Goal: Use online tool/utility

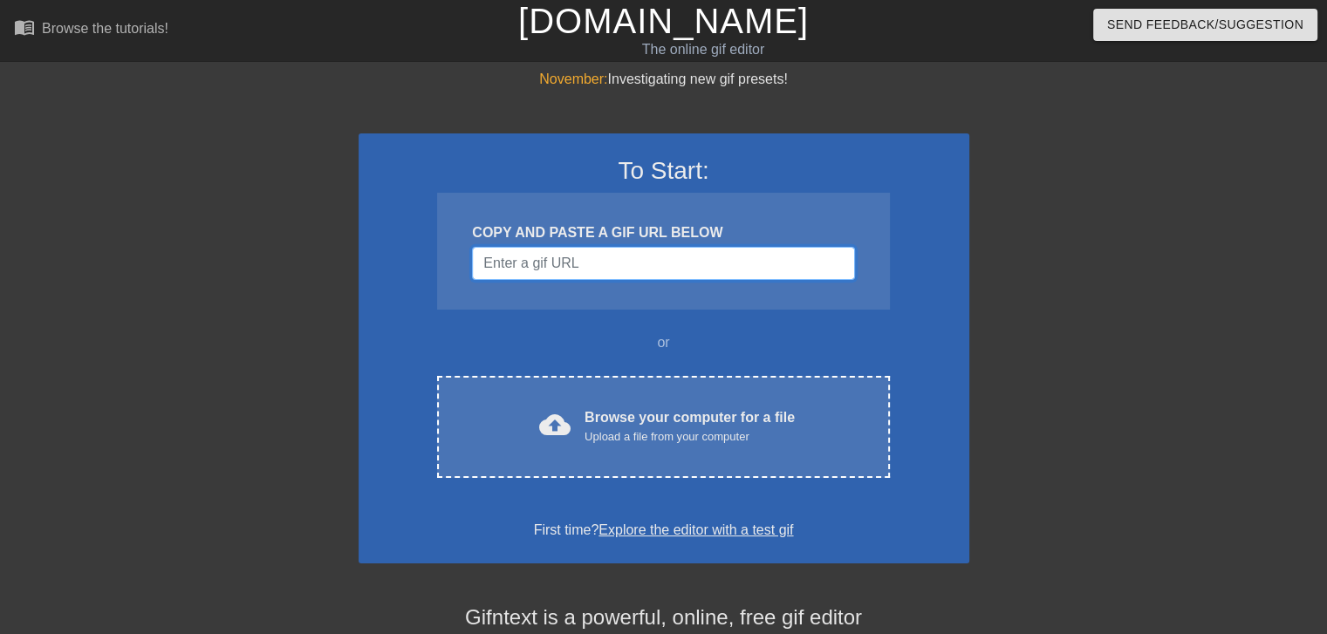
click at [582, 256] on input "Username" at bounding box center [663, 263] width 382 height 33
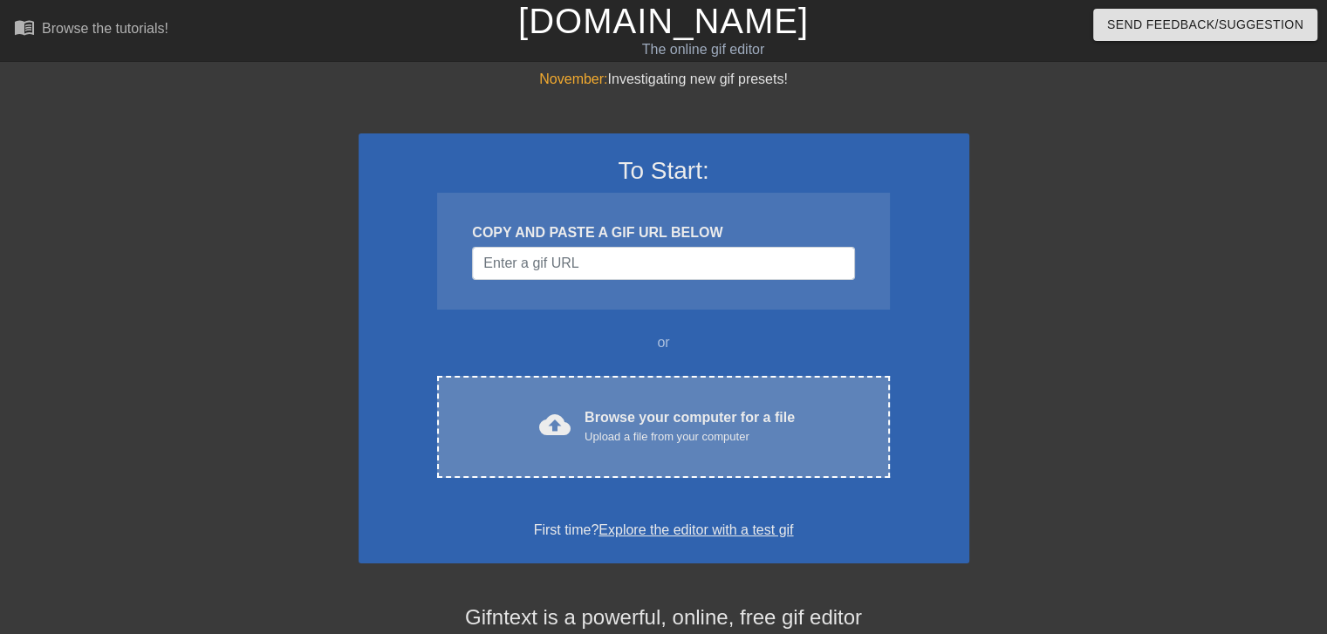
click at [623, 455] on div "cloud_upload Browse your computer for a file Upload a file from your computer C…" at bounding box center [663, 427] width 452 height 102
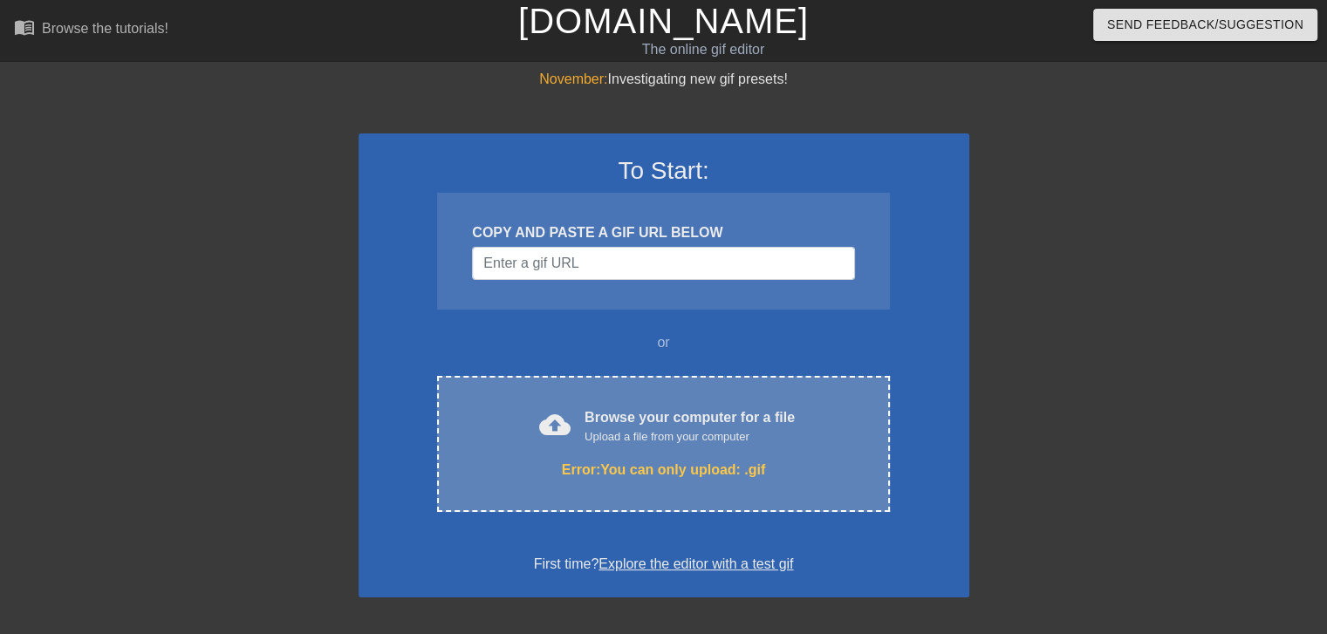
click at [593, 465] on div "Error: You can only upload: .gif" at bounding box center [663, 470] width 379 height 21
click at [602, 424] on div "Browse your computer for a file Upload a file from your computer" at bounding box center [690, 426] width 210 height 38
click at [660, 466] on div "Error: You can only upload: .gif" at bounding box center [663, 470] width 379 height 21
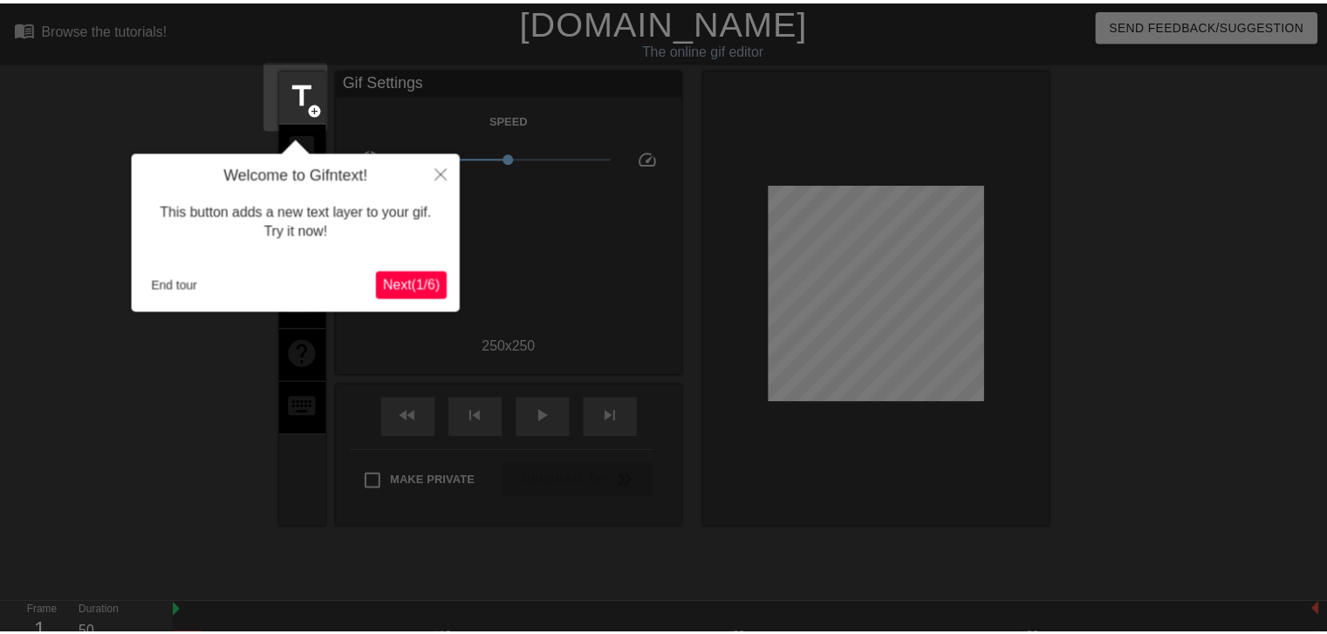
scroll to position [42, 0]
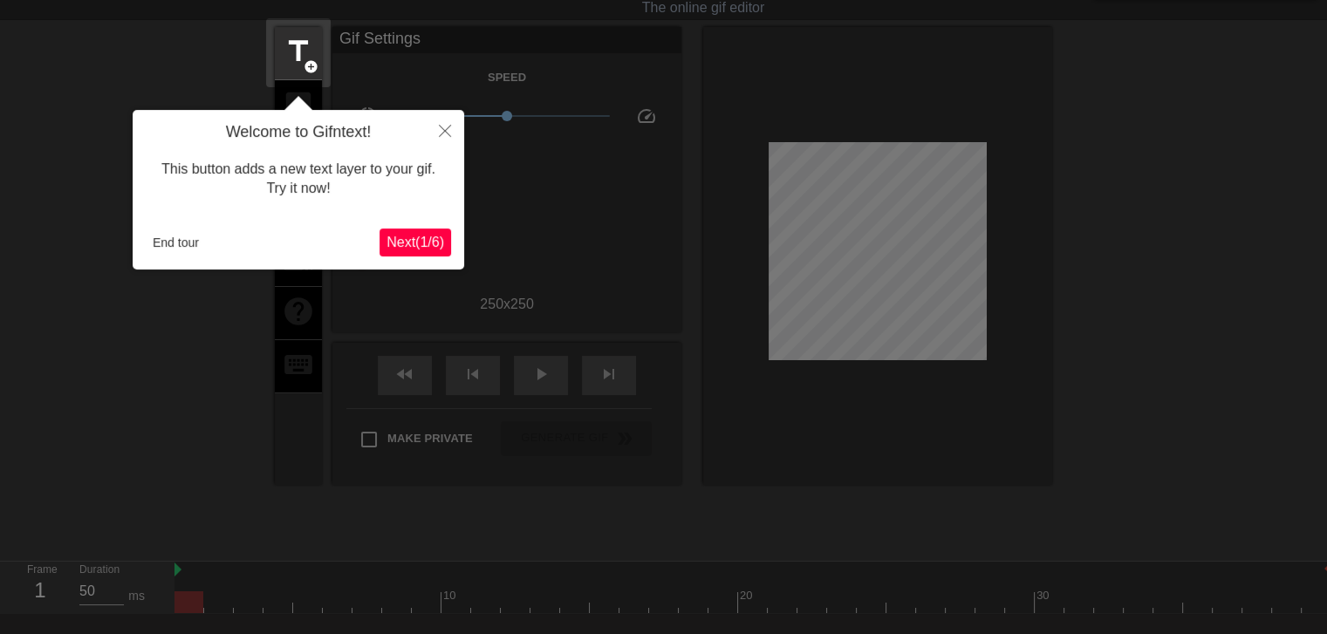
click at [406, 235] on span "Next ( 1 / 6 )" at bounding box center [416, 242] width 58 height 15
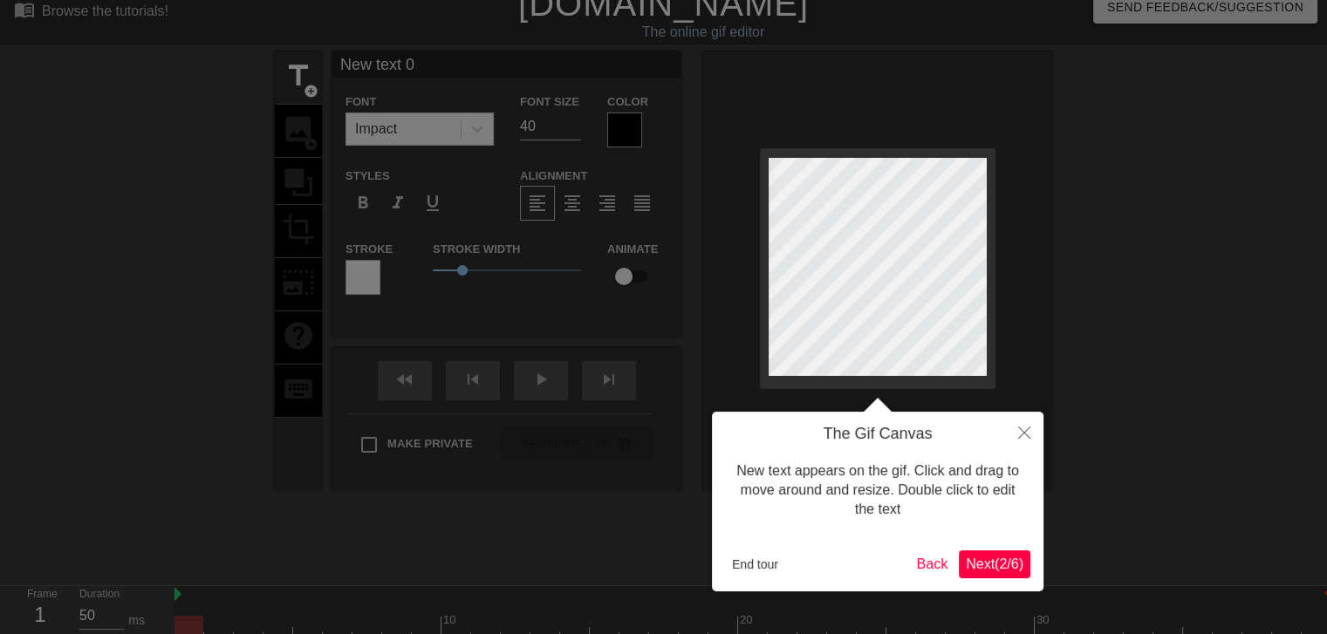
scroll to position [0, 0]
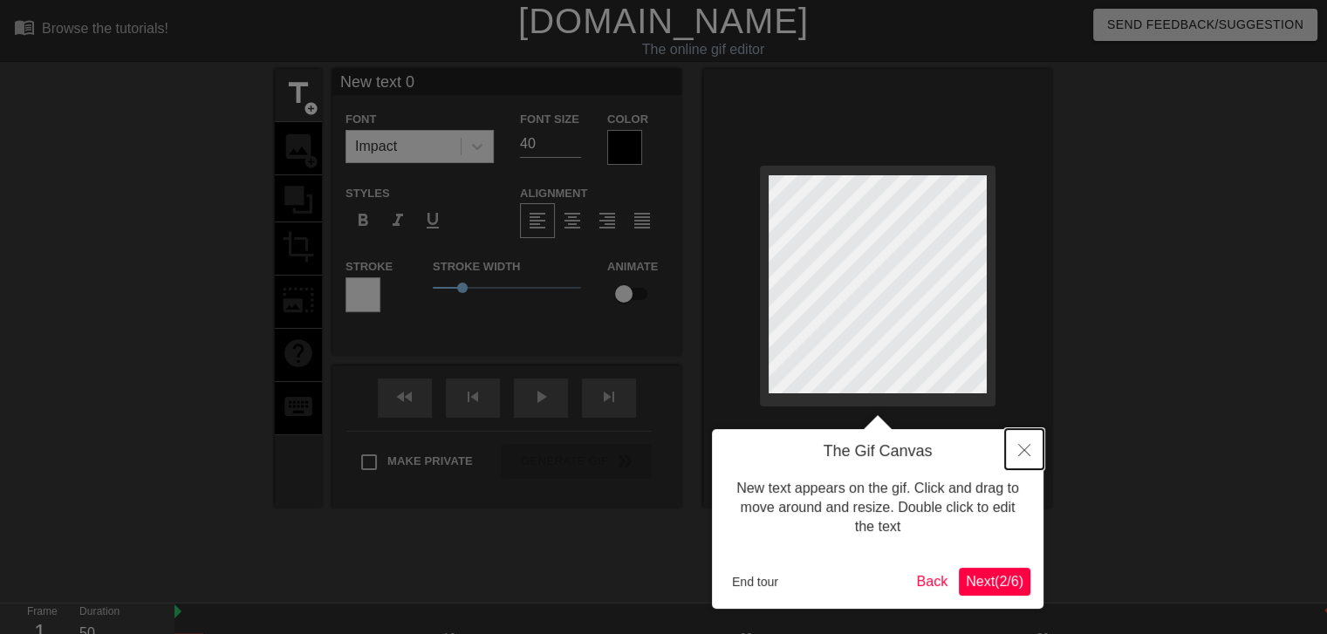
click at [1023, 448] on icon "Close" at bounding box center [1024, 450] width 12 height 12
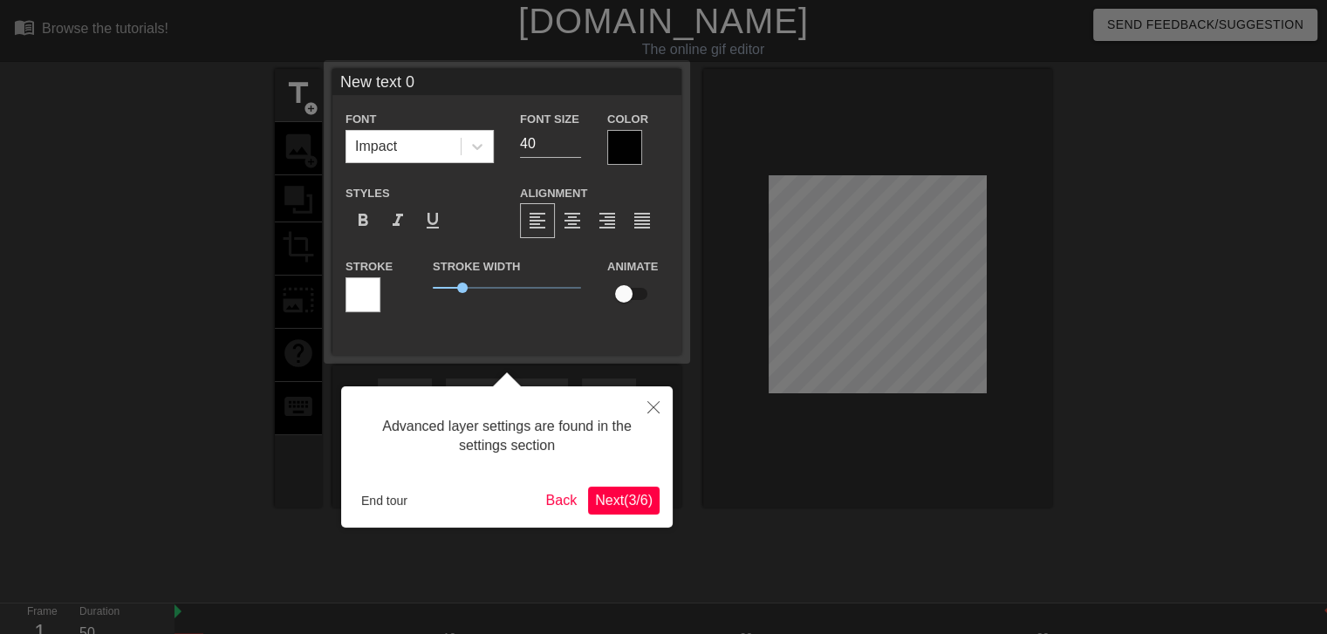
scroll to position [42, 0]
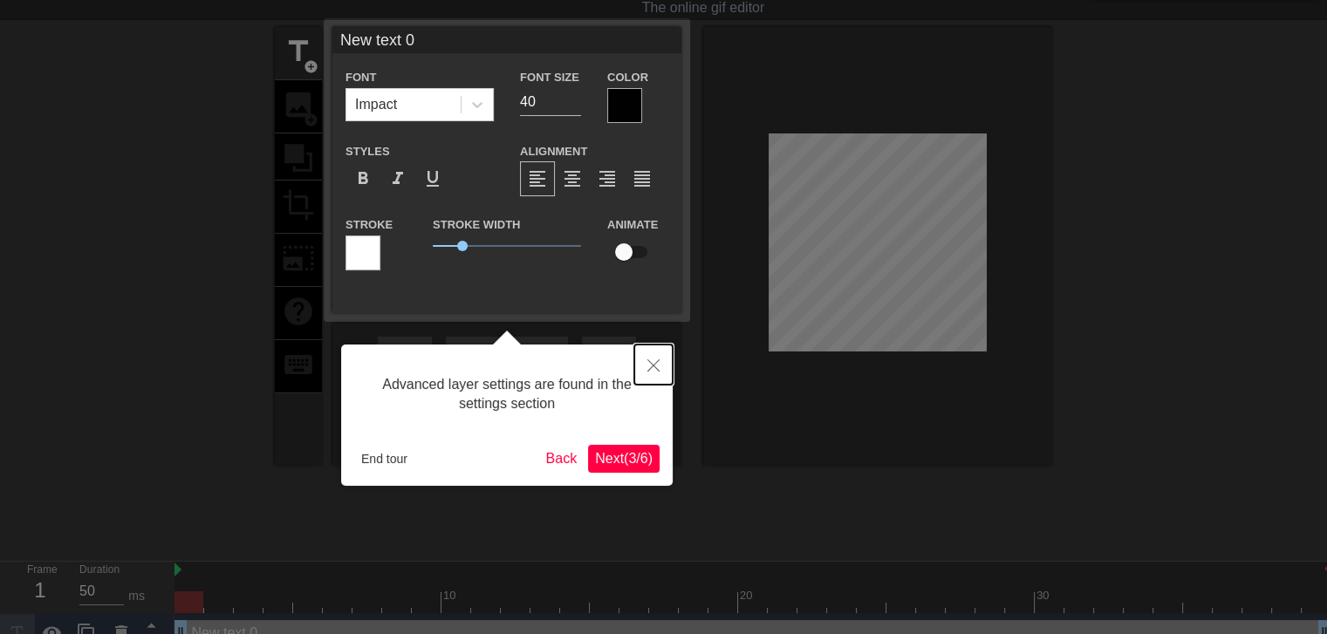
click at [660, 367] on button "Close" at bounding box center [653, 365] width 38 height 40
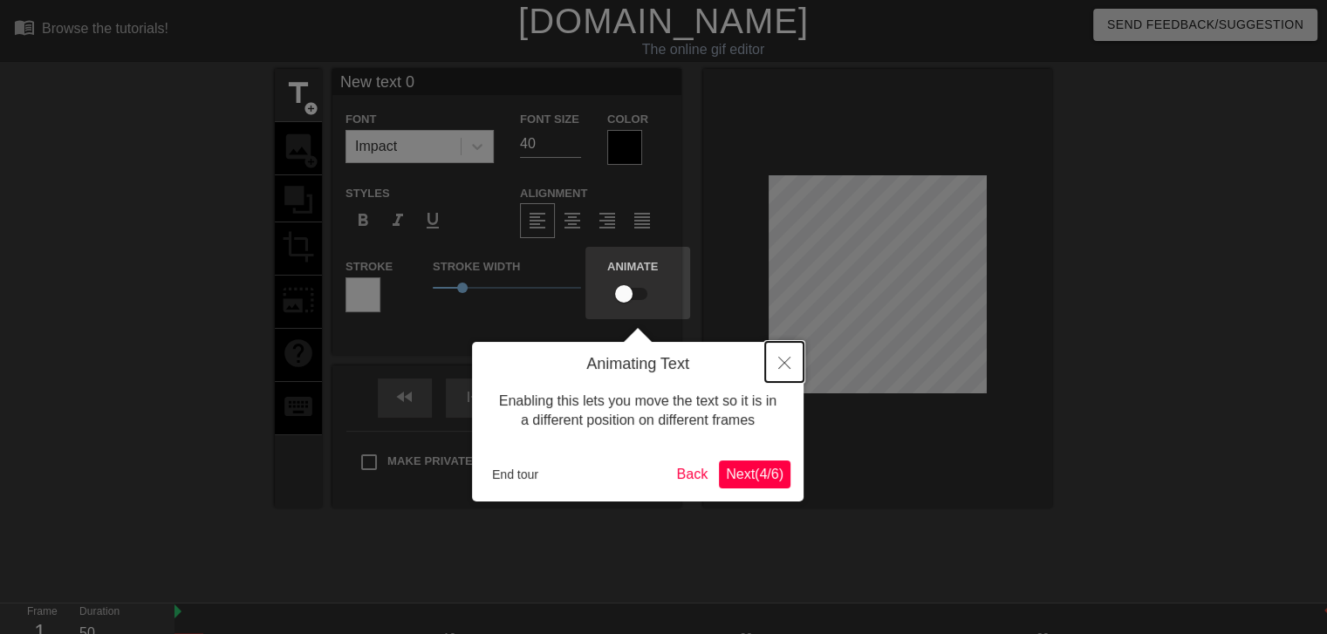
click at [771, 366] on button "Close" at bounding box center [784, 362] width 38 height 40
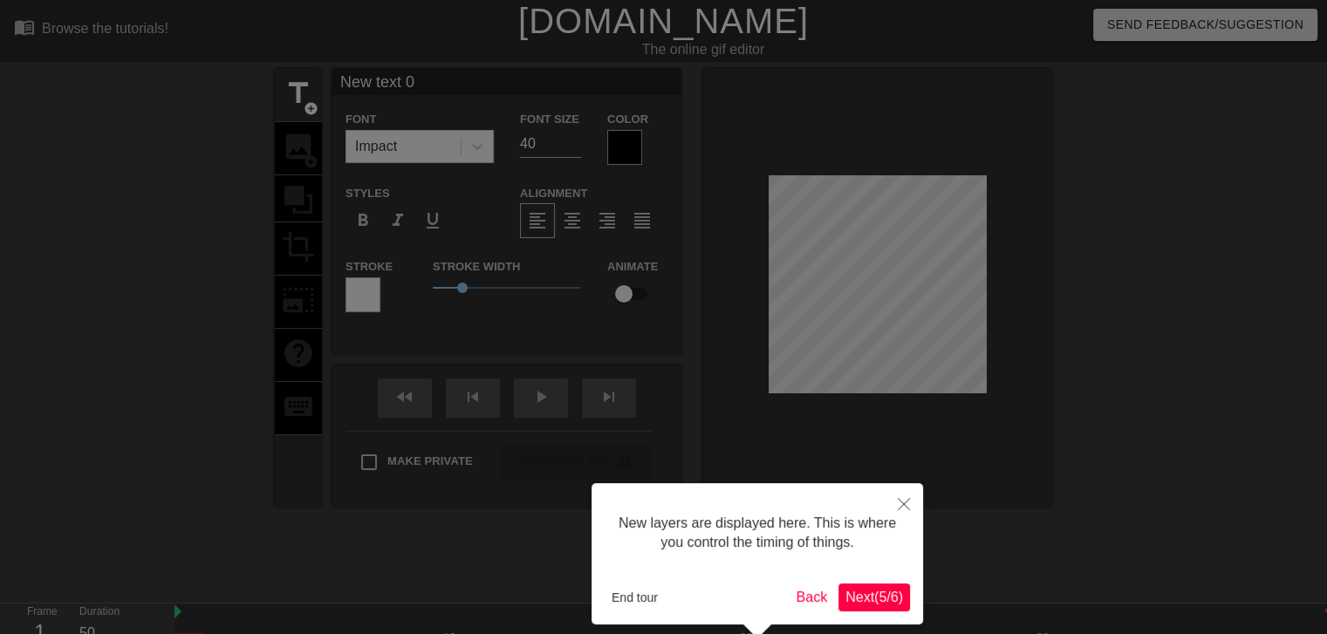
scroll to position [77, 0]
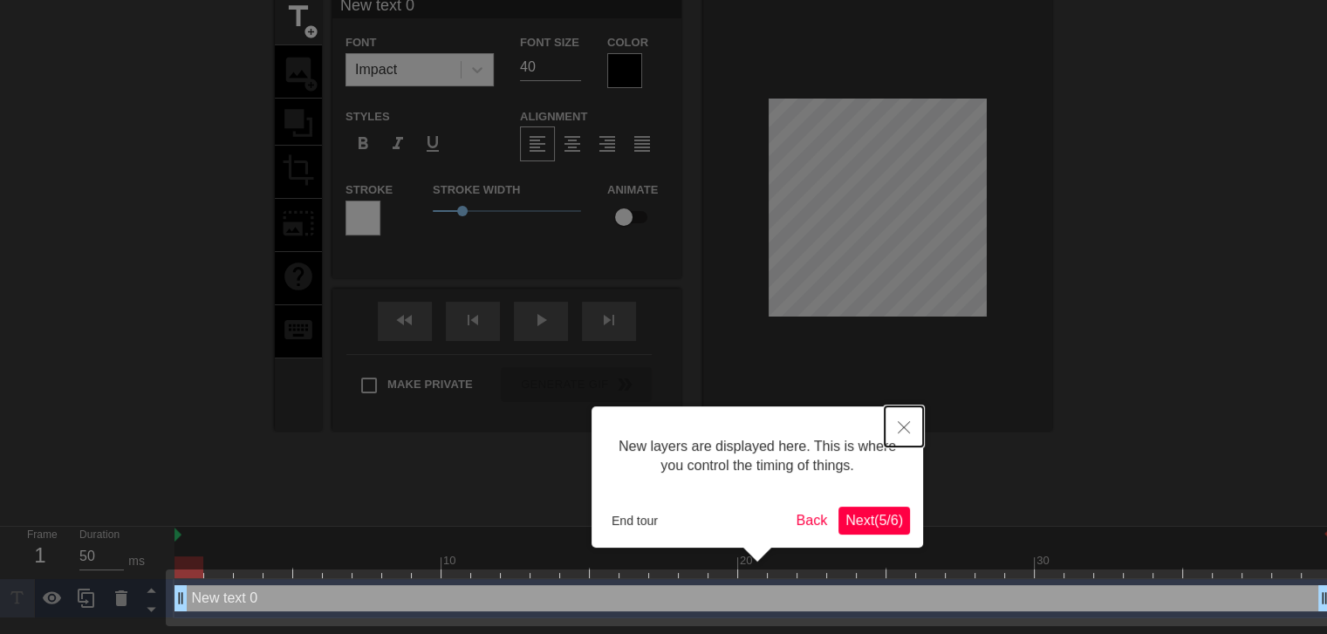
click at [904, 419] on button "Close" at bounding box center [904, 427] width 38 height 40
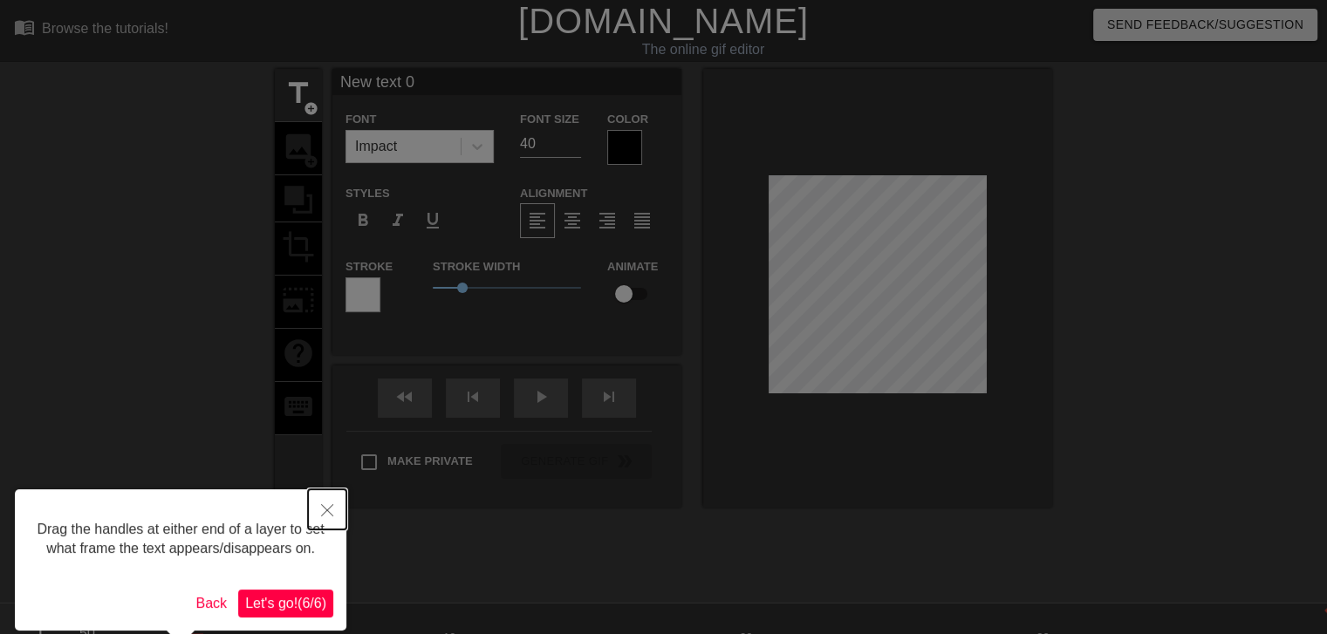
click at [329, 509] on icon "Close" at bounding box center [327, 510] width 12 height 12
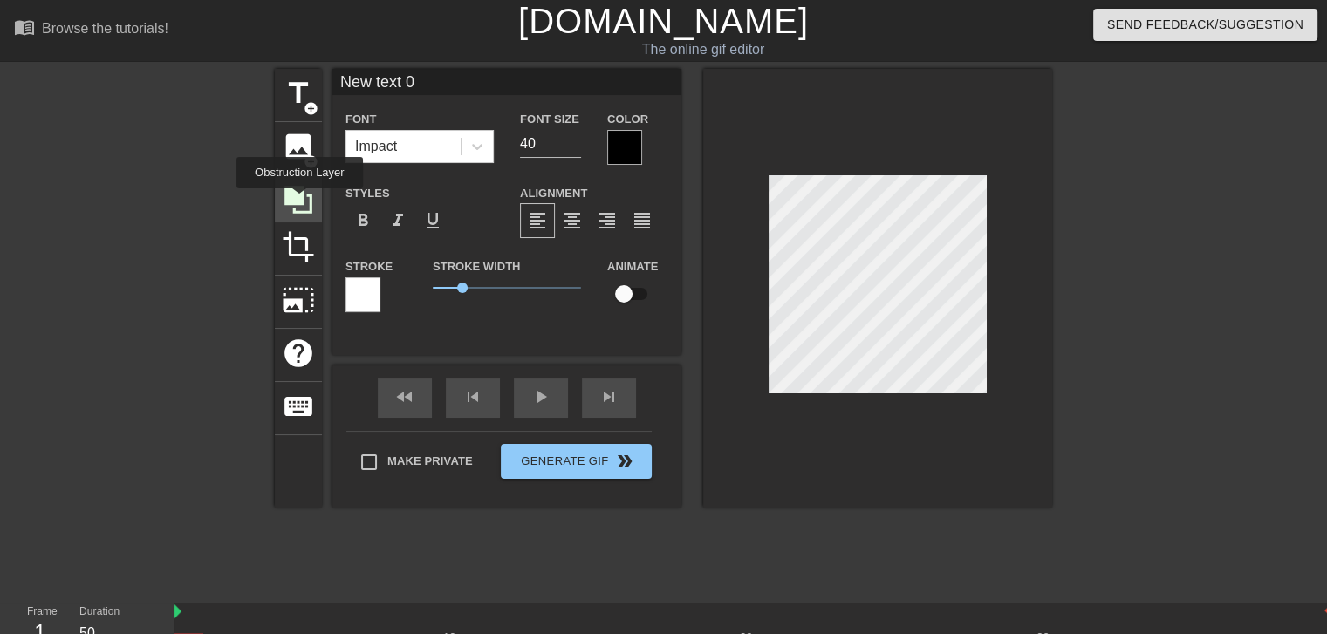
click at [299, 201] on icon at bounding box center [298, 200] width 28 height 28
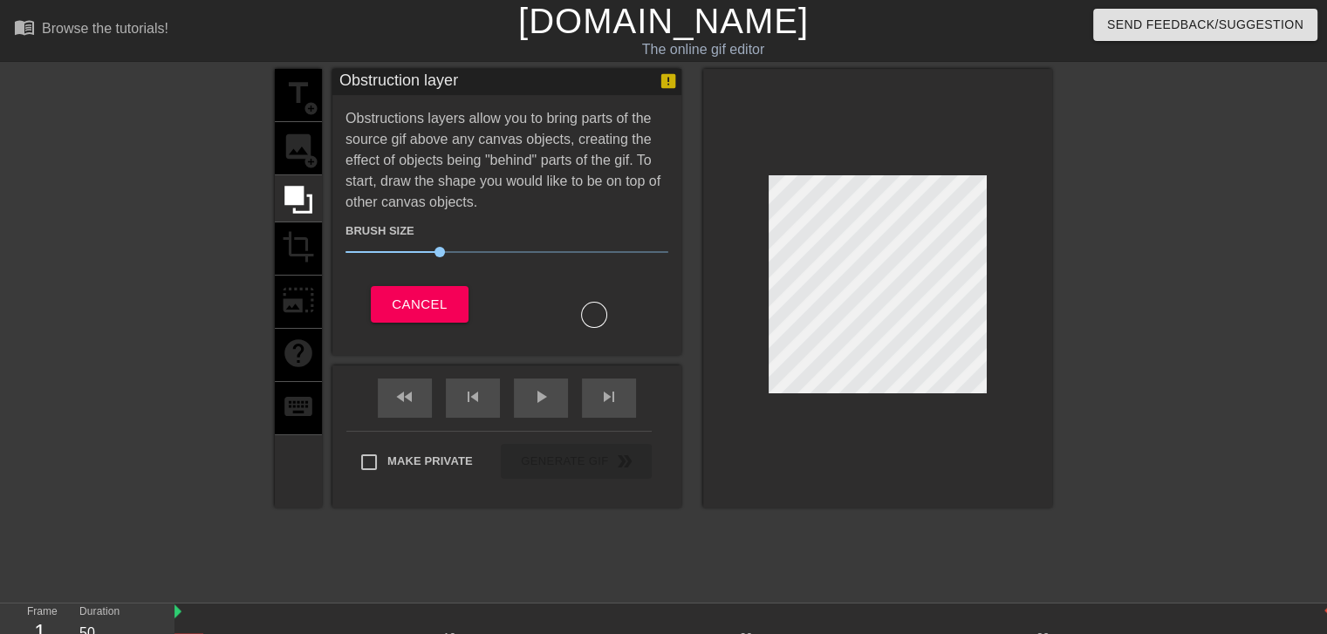
click at [291, 146] on div "title add_circle image add_circle crop photo_size_select_large help keyboard" at bounding box center [298, 288] width 47 height 439
click at [385, 282] on div "Brush Size 30 Cancel" at bounding box center [507, 270] width 323 height 115
click at [385, 301] on button "Cancel" at bounding box center [419, 304] width 97 height 37
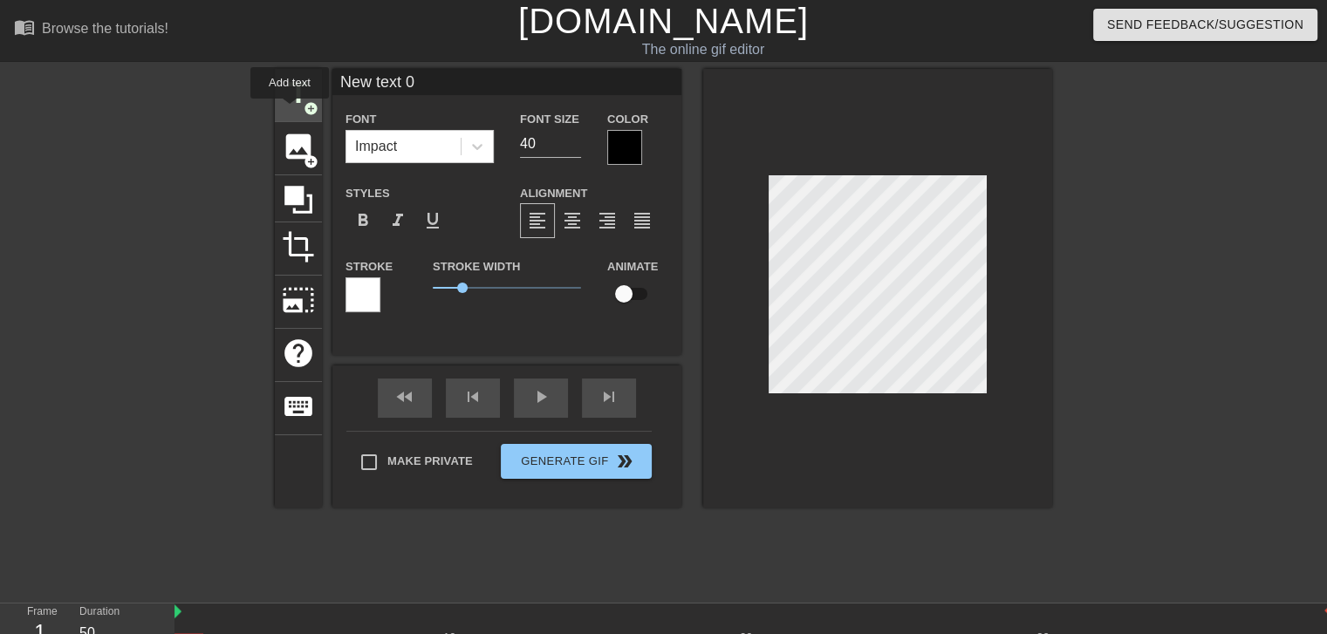
click at [290, 111] on div "title add_circle" at bounding box center [298, 95] width 47 height 53
type input "New text 0"
click at [428, 94] on input "New text 1" at bounding box center [506, 82] width 349 height 26
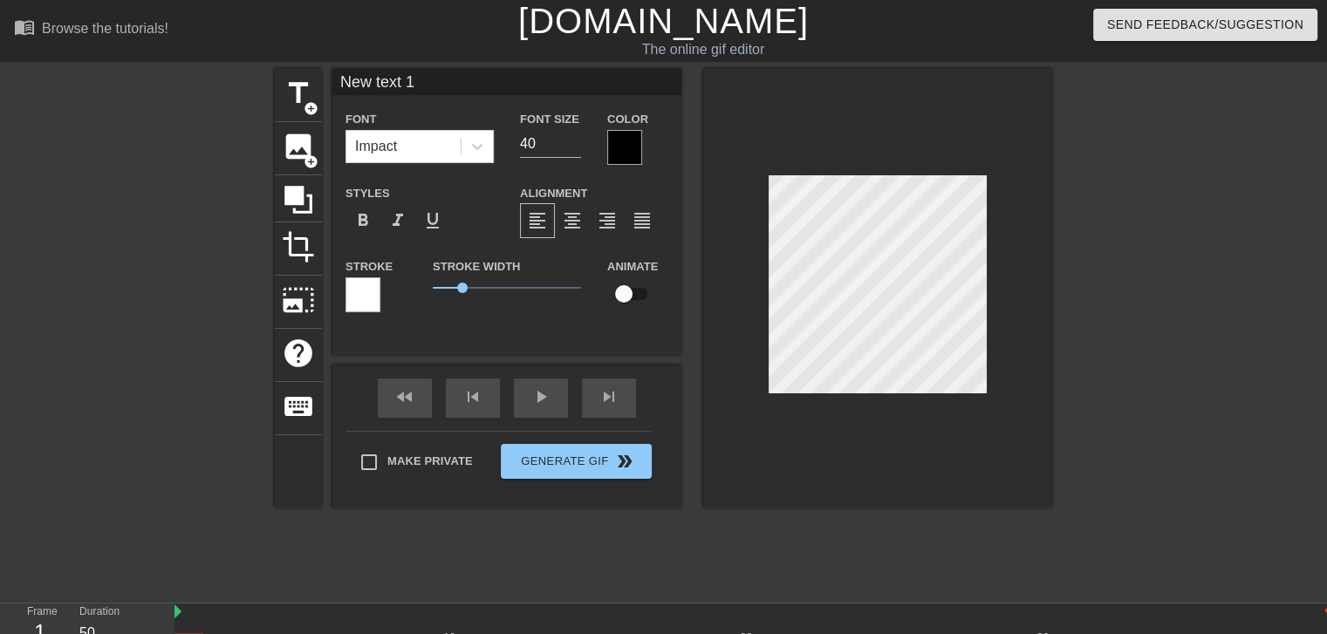
click at [428, 94] on input "New text 1" at bounding box center [506, 82] width 349 height 26
type input "mouse artist"
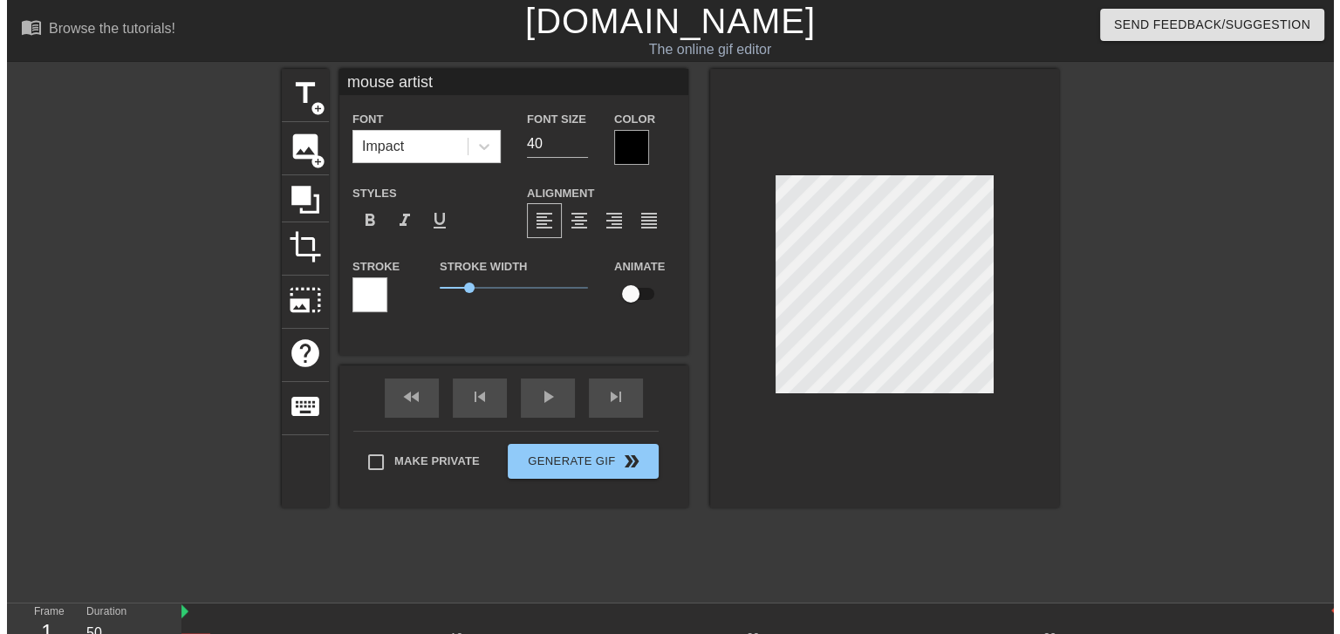
scroll to position [2, 3]
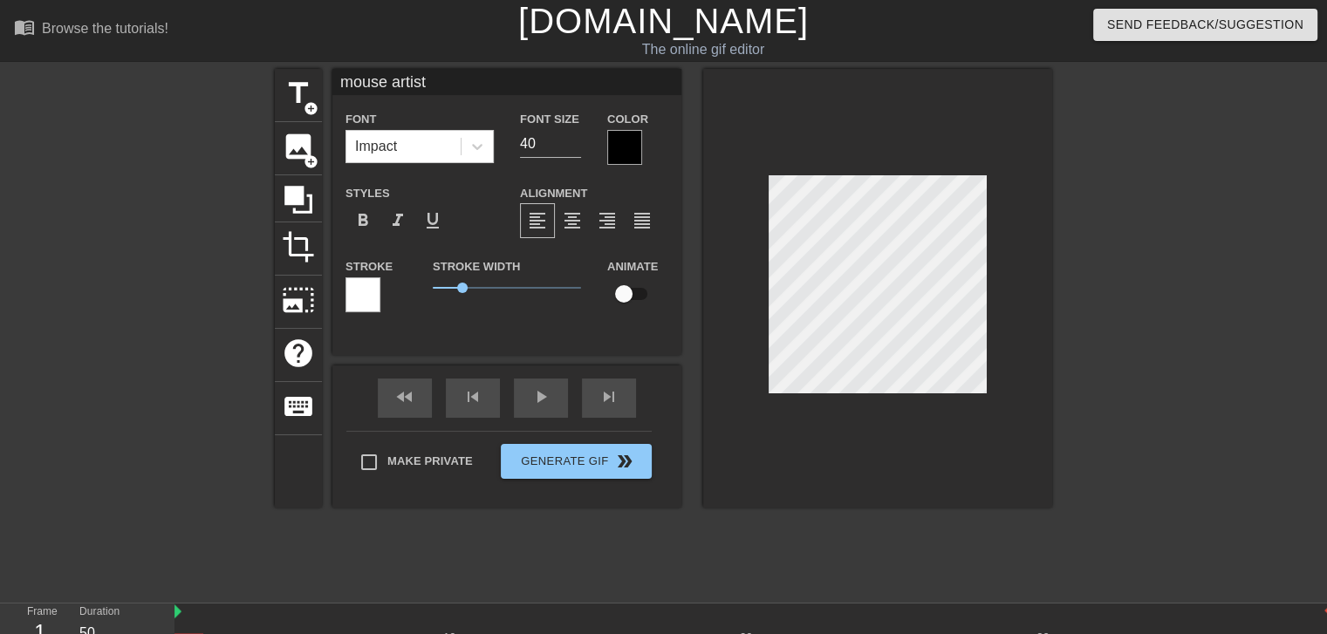
click at [822, 444] on div at bounding box center [877, 288] width 349 height 439
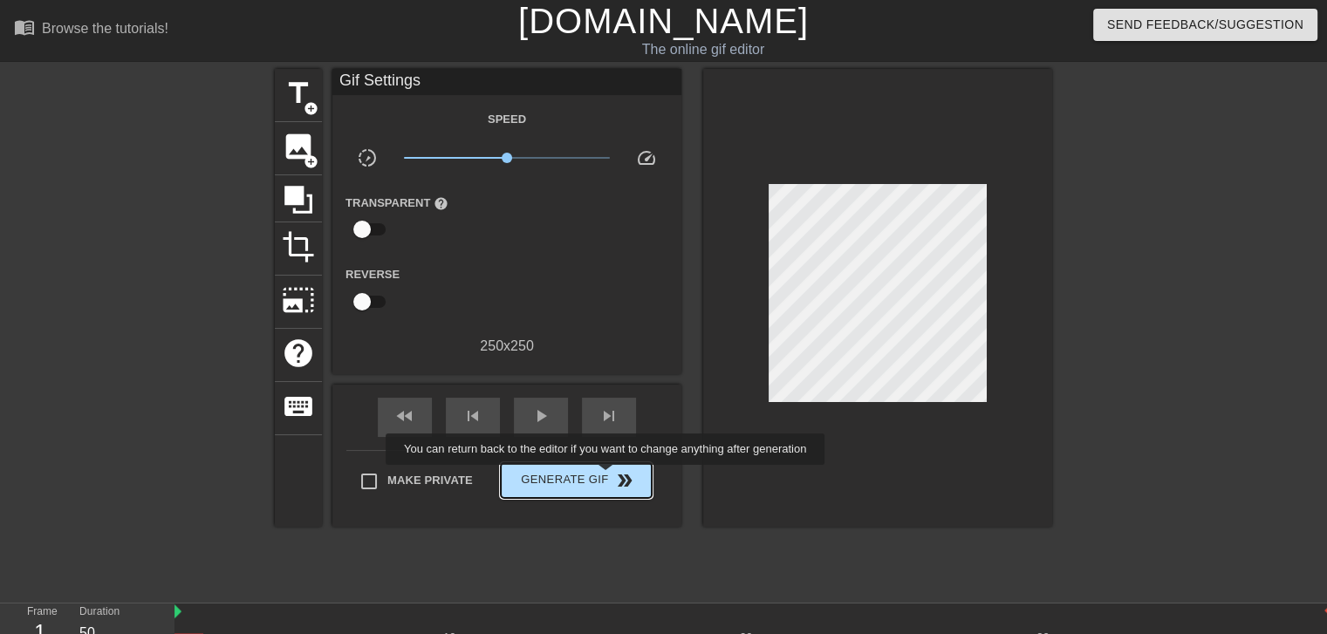
click at [607, 477] on span "Generate Gif double_arrow" at bounding box center [576, 480] width 137 height 21
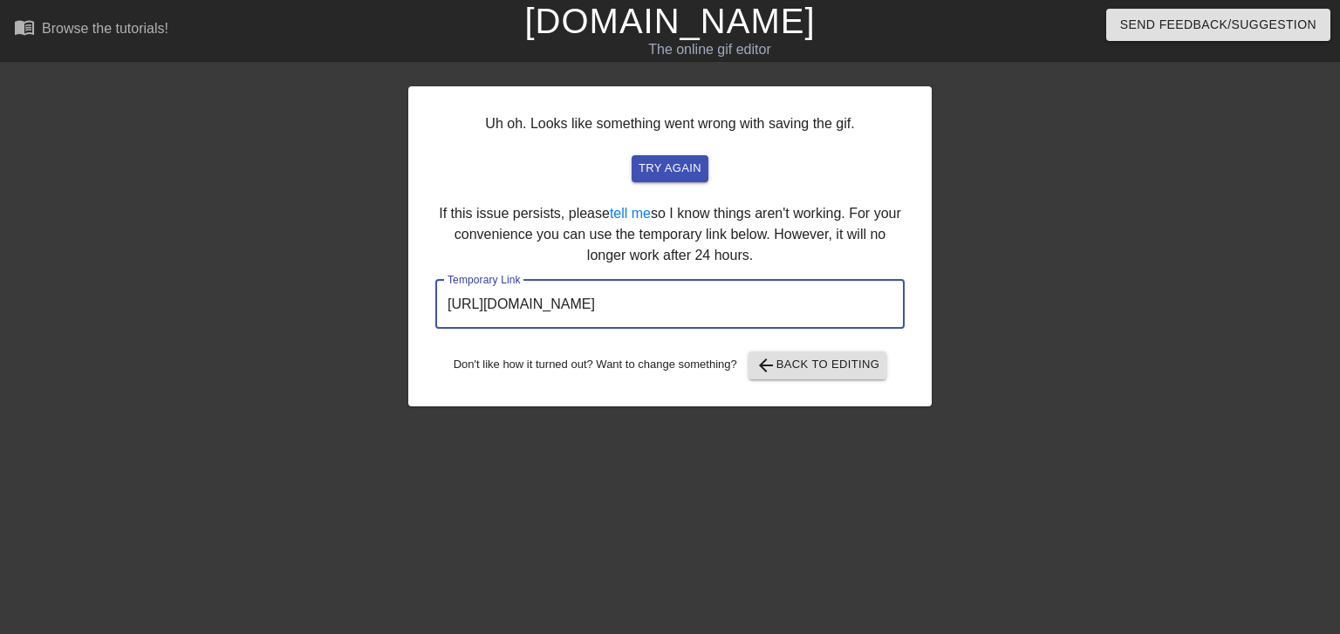
click at [810, 307] on input "[URL][DOMAIN_NAME]" at bounding box center [669, 304] width 469 height 49
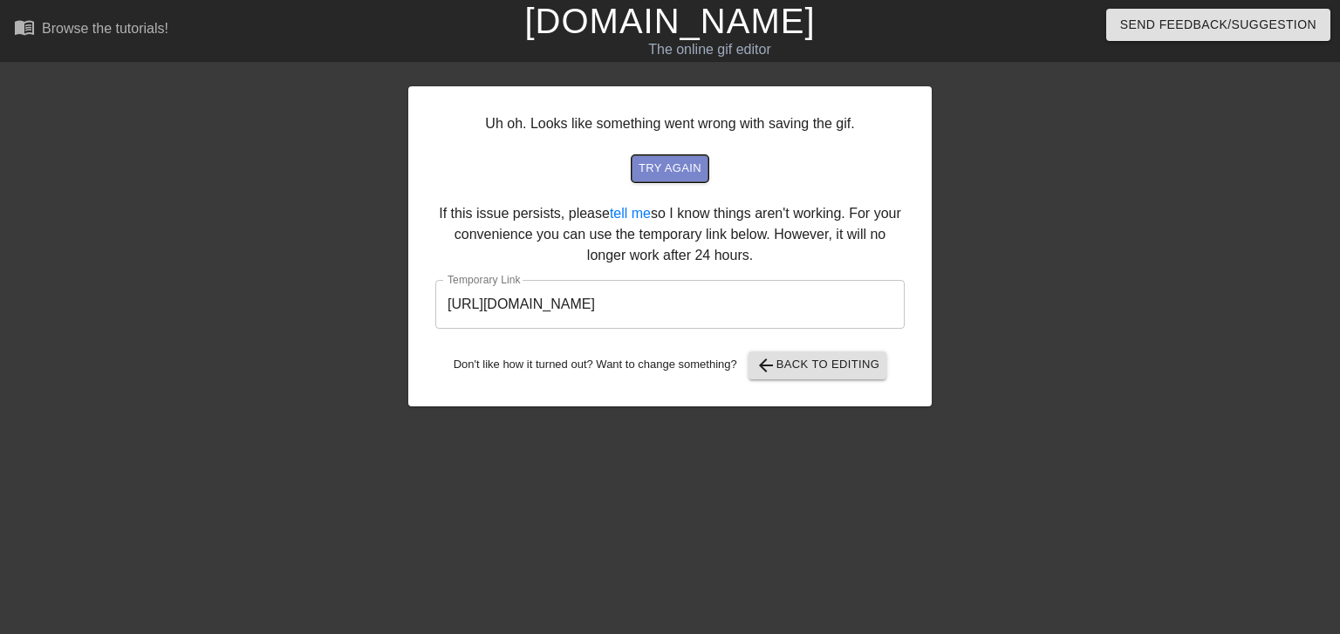
click at [667, 172] on span "try again" at bounding box center [670, 169] width 63 height 20
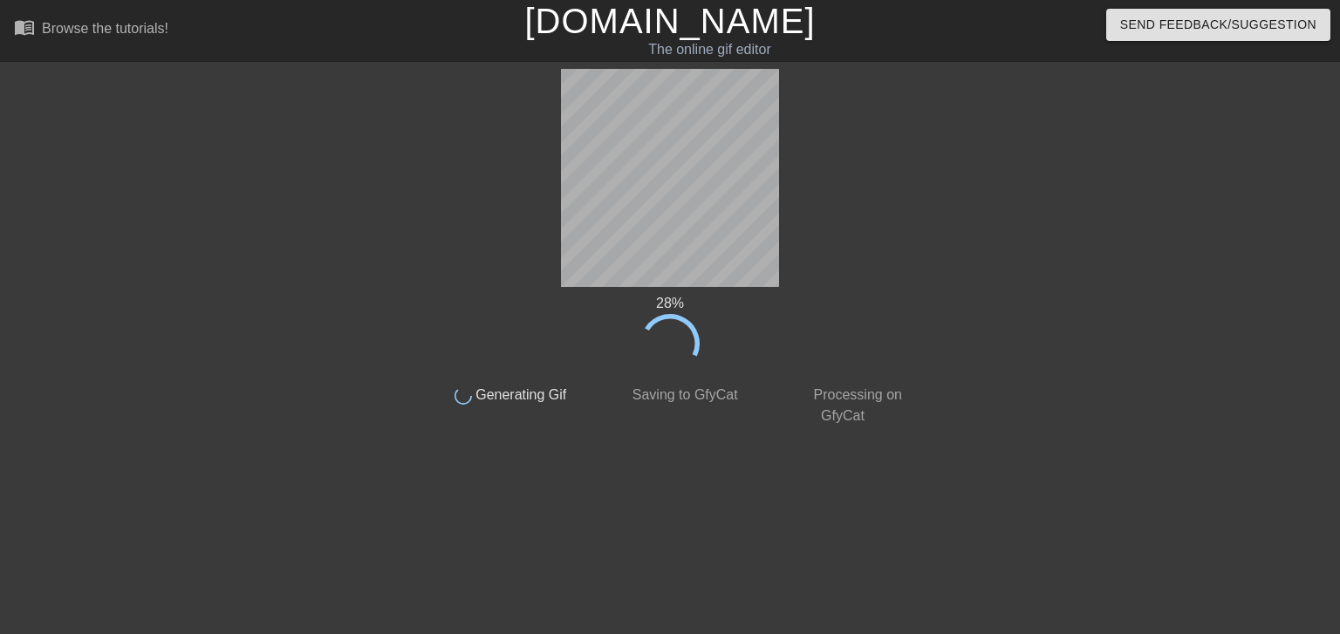
drag, startPoint x: 667, startPoint y: 172, endPoint x: 818, endPoint y: 188, distance: 152.6
click at [818, 188] on div "28 % done Generating Gif done Saving to GfyCat done Processing on GfyCat" at bounding box center [670, 248] width 492 height 358
click at [859, 199] on div "41 % done Generating Gif done Saving to GfyCat done Processing on GfyCat" at bounding box center [670, 248] width 492 height 358
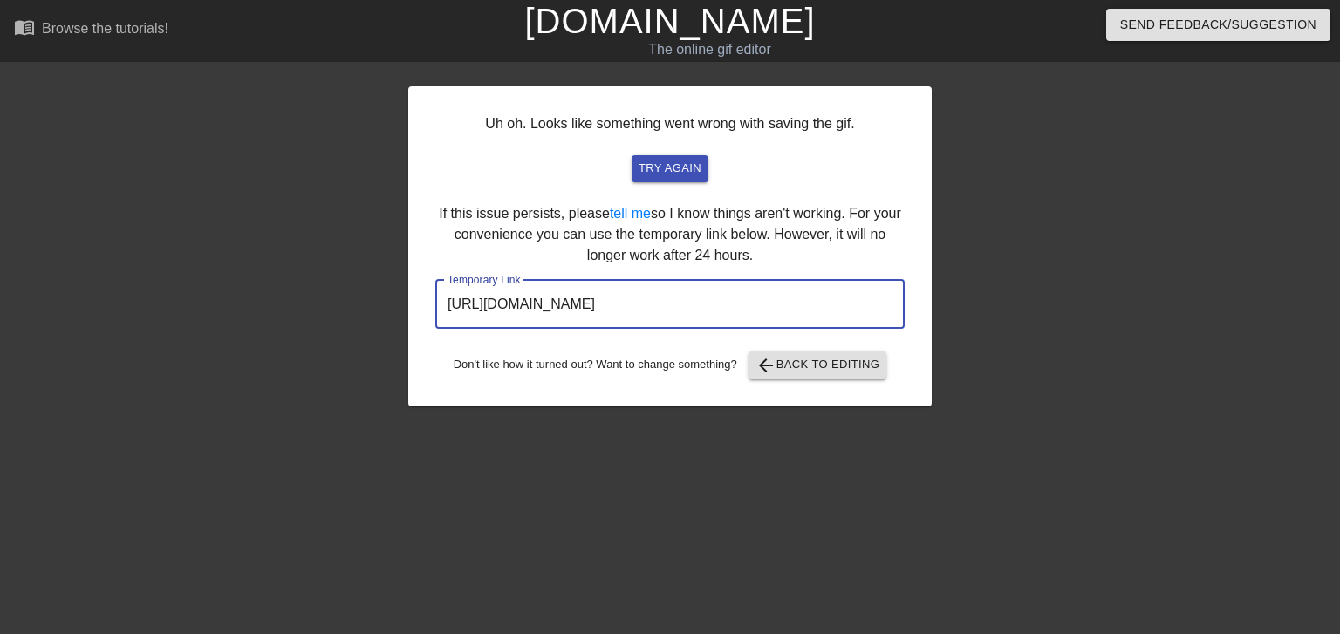
click at [711, 292] on input "[URL][DOMAIN_NAME]" at bounding box center [669, 304] width 469 height 49
